Goal: Find specific page/section: Find specific page/section

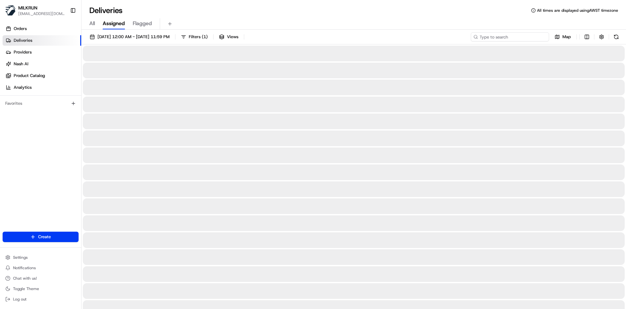
click at [520, 37] on input at bounding box center [510, 36] width 78 height 9
paste input "telesia Niumeitolu"
type input "telesia Niumeitolu"
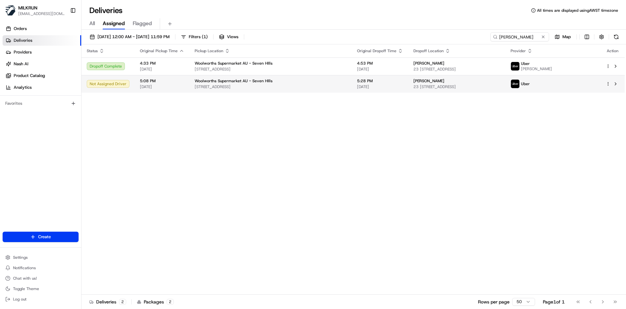
click at [329, 80] on div "Woolworths Supermarket AU - Seven HIlls" at bounding box center [271, 80] width 152 height 5
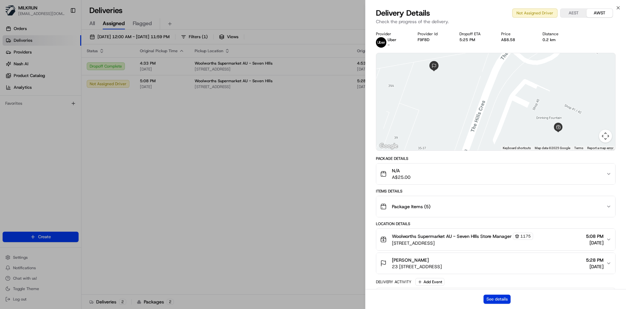
click at [497, 300] on button "See details" at bounding box center [496, 298] width 27 height 9
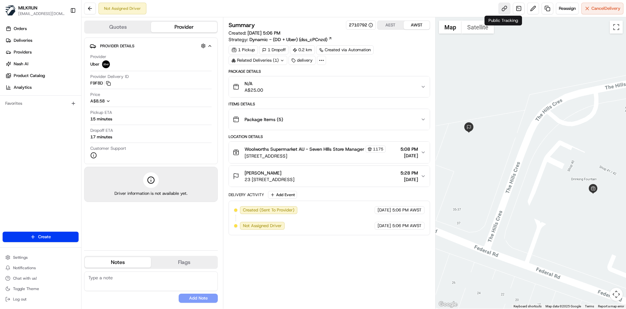
click at [506, 9] on link at bounding box center [504, 9] width 12 height 12
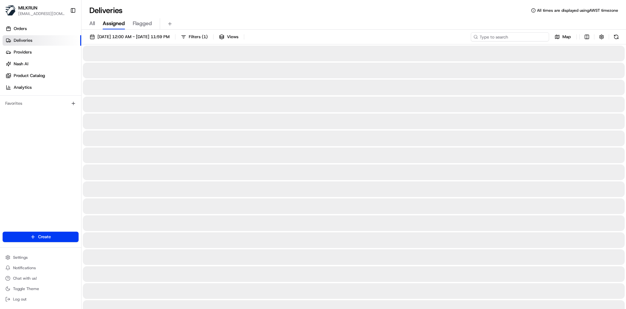
click at [524, 38] on input at bounding box center [510, 36] width 78 height 9
paste input "[PERSON_NAME]"
type input "[PERSON_NAME]"
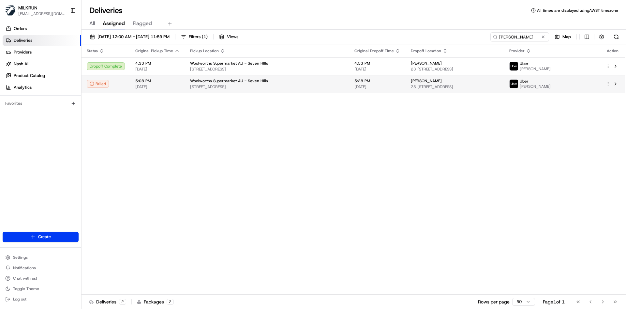
click at [354, 84] on span "[DATE]" at bounding box center [377, 86] width 46 height 5
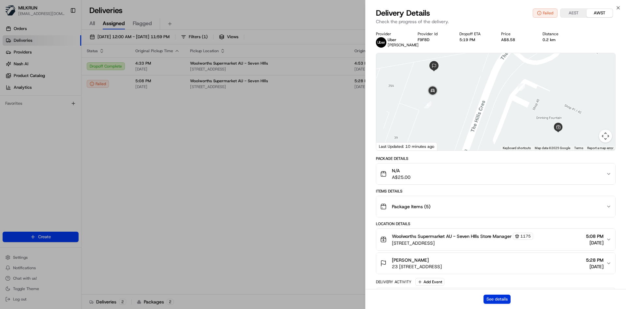
click at [506, 297] on button "See details" at bounding box center [496, 298] width 27 height 9
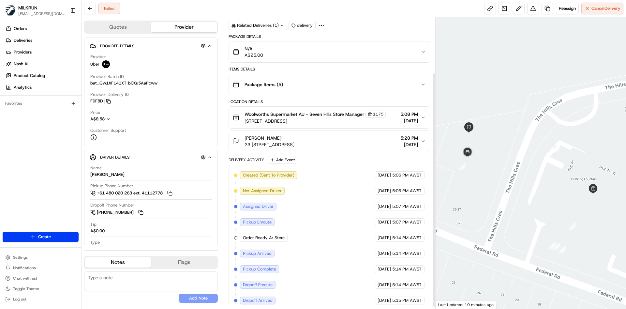
scroll to position [71, 0]
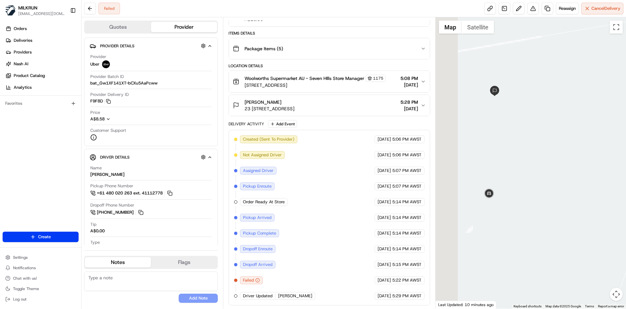
drag, startPoint x: 470, startPoint y: 188, endPoint x: 625, endPoint y: 141, distance: 162.7
click at [625, 140] on div at bounding box center [530, 162] width 191 height 291
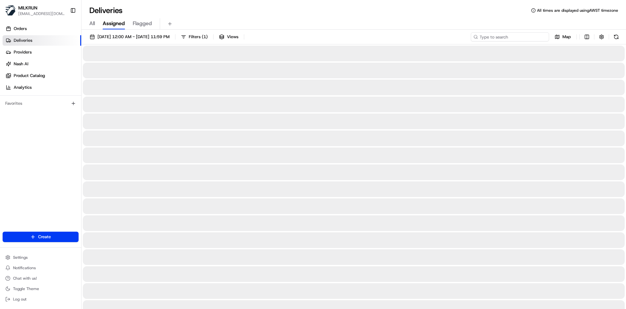
click at [521, 36] on input at bounding box center [510, 36] width 78 height 9
paste input "[PERSON_NAME]"
type input "[PERSON_NAME]"
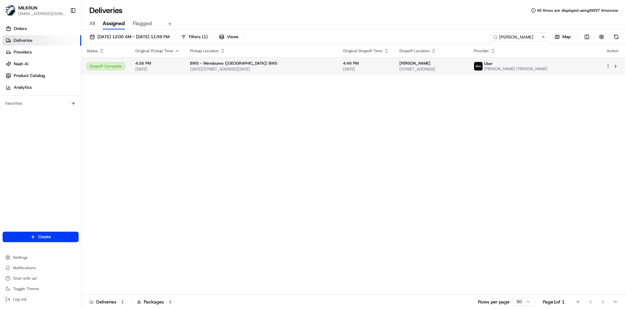
click at [265, 69] on span "[DATE][STREET_ADDRESS][DATE]" at bounding box center [261, 68] width 142 height 5
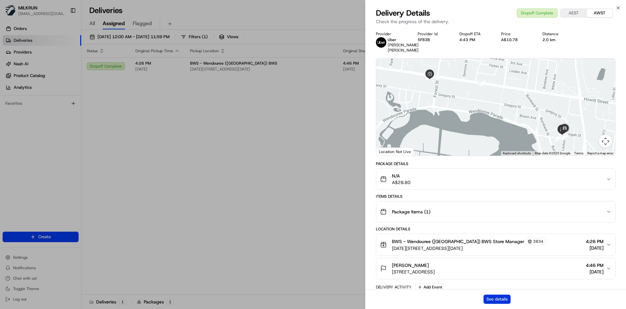
click at [498, 299] on button "See details" at bounding box center [496, 298] width 27 height 9
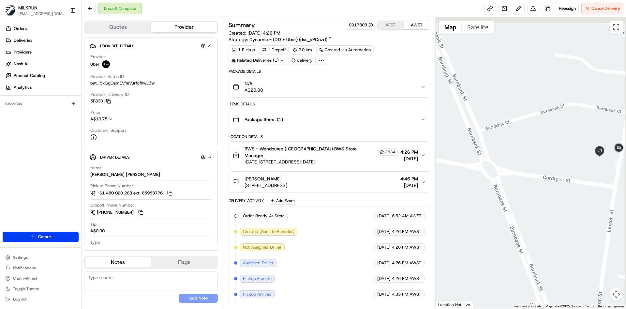
drag, startPoint x: 603, startPoint y: 179, endPoint x: 538, endPoint y: 207, distance: 71.5
click at [538, 207] on div at bounding box center [530, 162] width 191 height 291
